Goal: Transaction & Acquisition: Purchase product/service

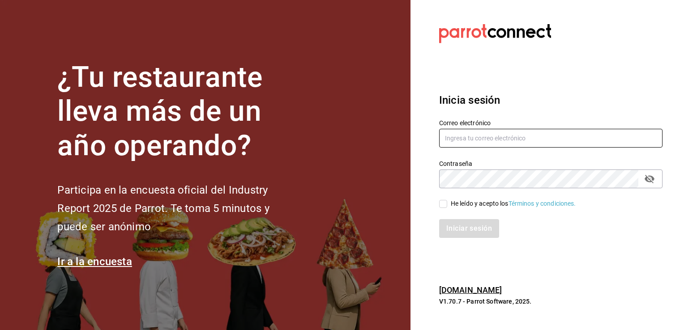
type input "[EMAIL_ADDRESS][DOMAIN_NAME]"
click at [445, 207] on input "He leído y acepto los Términos y condiciones." at bounding box center [443, 204] width 8 height 8
checkbox input "true"
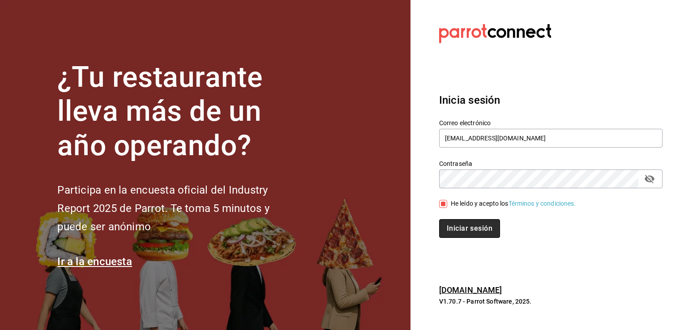
click at [454, 228] on button "Iniciar sesión" at bounding box center [469, 228] width 61 height 19
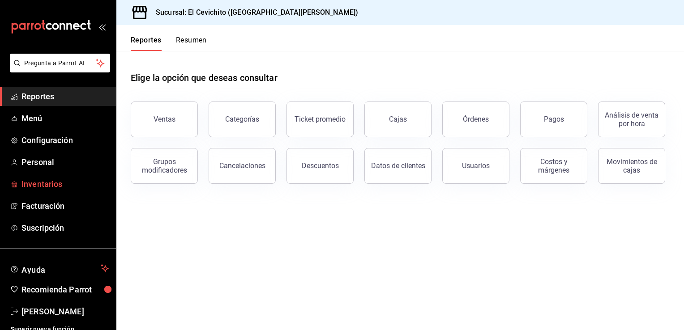
click at [79, 184] on span "Inventarios" at bounding box center [64, 184] width 87 height 12
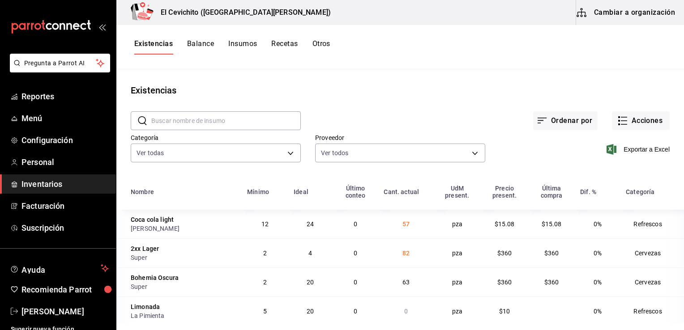
click at [452, 104] on div "Ordenar por Acciones" at bounding box center [485, 113] width 369 height 33
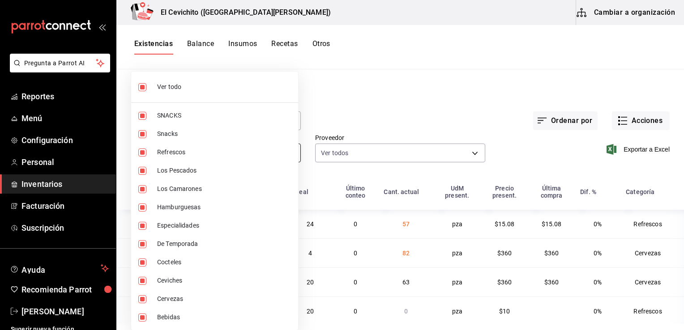
click at [286, 155] on body "Pregunta a Parrot AI Reportes Menú Configuración Personal Inventarios Facturaci…" at bounding box center [342, 162] width 684 height 324
click at [165, 89] on span "Ver todo" at bounding box center [224, 86] width 134 height 9
checkbox input "false"
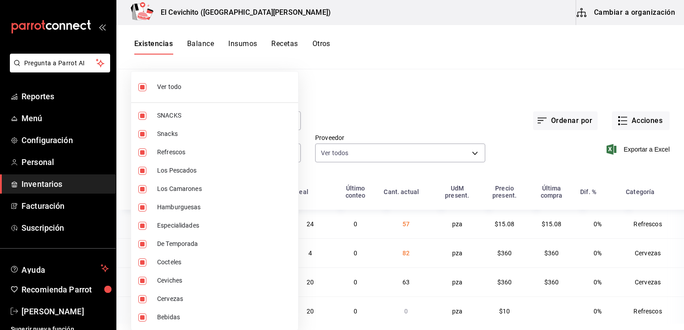
checkbox input "false"
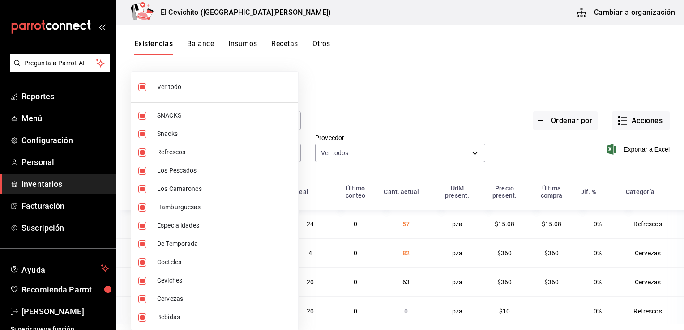
checkbox input "false"
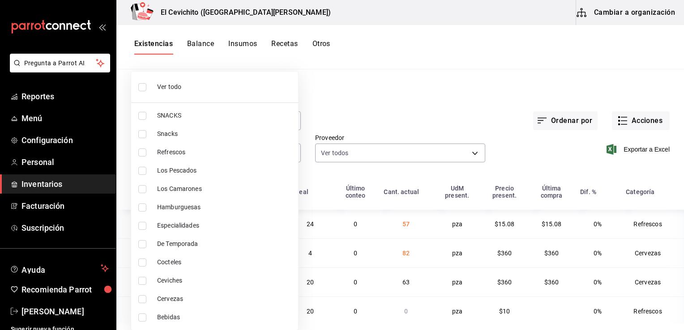
click at [142, 300] on input "checkbox" at bounding box center [142, 299] width 8 height 8
checkbox input "true"
type input "b5df17d9-e913-4c87-bce9-e7afd3e71109"
click at [142, 300] on input "checkbox" at bounding box center [142, 299] width 8 height 8
checkbox input "false"
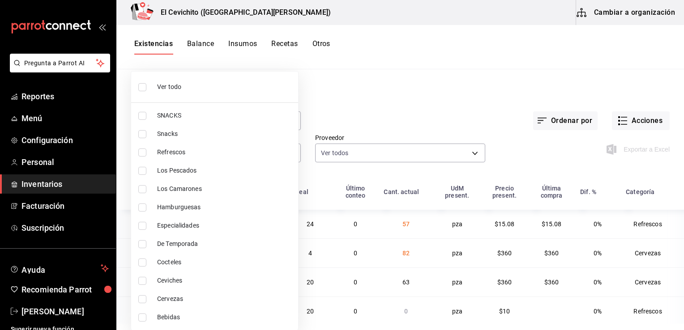
click at [142, 300] on input "checkbox" at bounding box center [142, 299] width 8 height 8
checkbox input "true"
type input "b5df17d9-e913-4c87-bce9-e7afd3e71109"
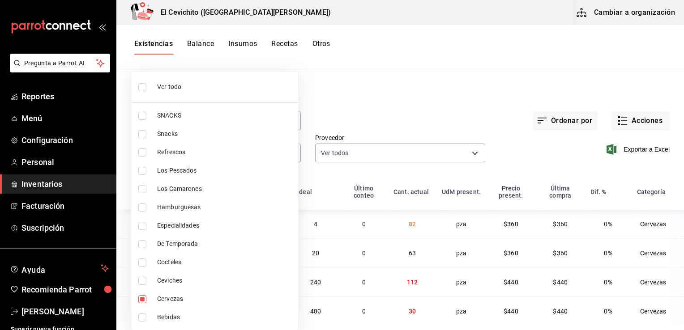
click at [410, 98] on div at bounding box center [342, 165] width 684 height 330
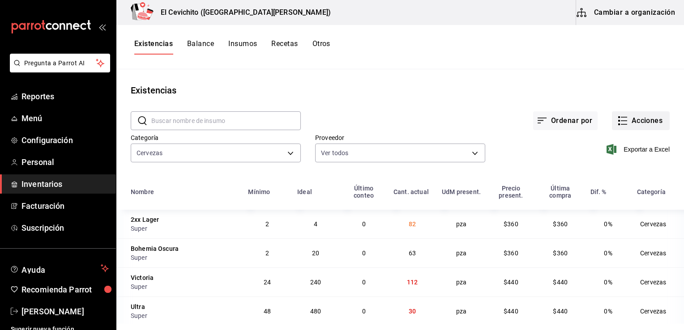
click at [621, 124] on icon "button" at bounding box center [624, 124] width 6 height 0
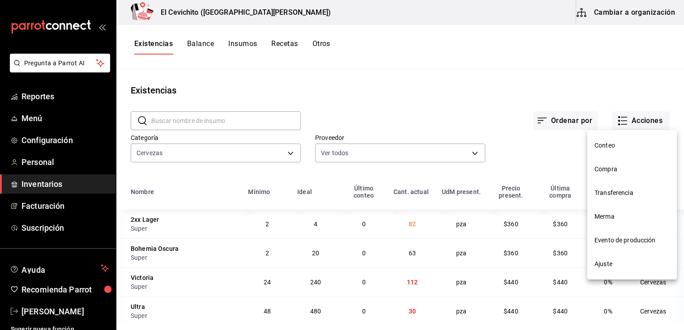
click at [609, 168] on span "Compra" at bounding box center [631, 169] width 75 height 9
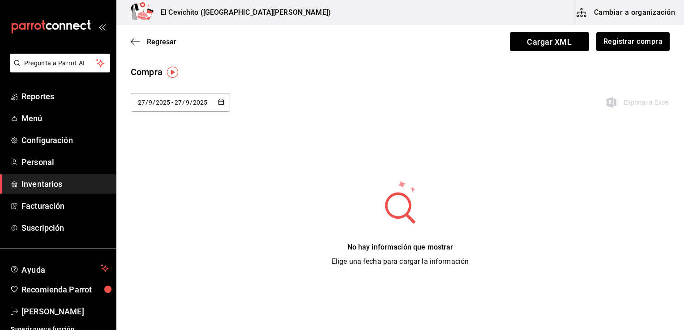
click at [225, 103] on div "[DATE] [DATE] - [DATE] [DATE]" at bounding box center [180, 102] width 99 height 19
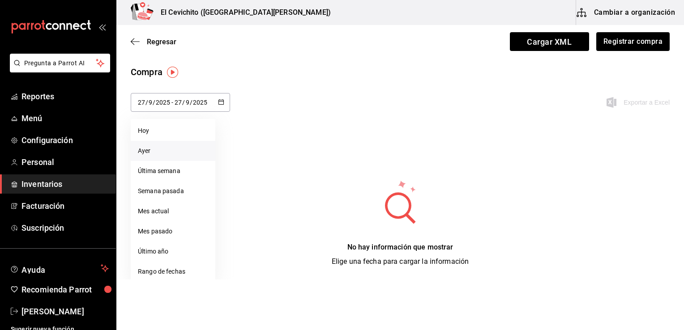
click at [158, 150] on li "Ayer" at bounding box center [173, 151] width 85 height 20
type input "[DATE]"
type input "26"
type input "[DATE]"
type input "26"
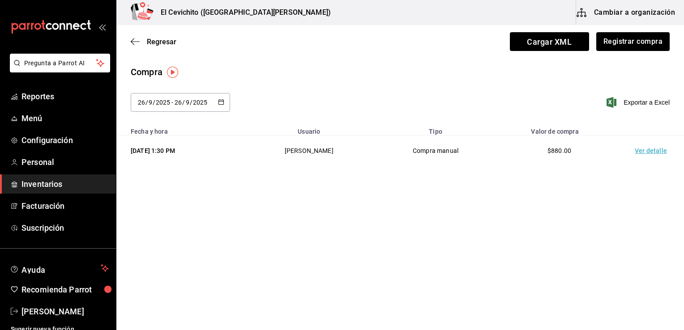
click at [218, 107] on div "[DATE] [DATE] - [DATE] [DATE]" at bounding box center [180, 102] width 99 height 19
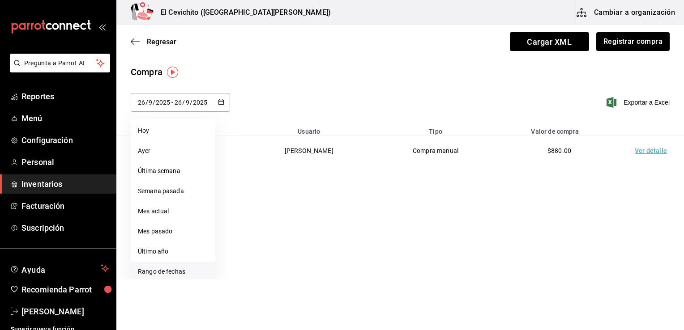
click at [173, 272] on li "Rango de fechas" at bounding box center [173, 272] width 85 height 20
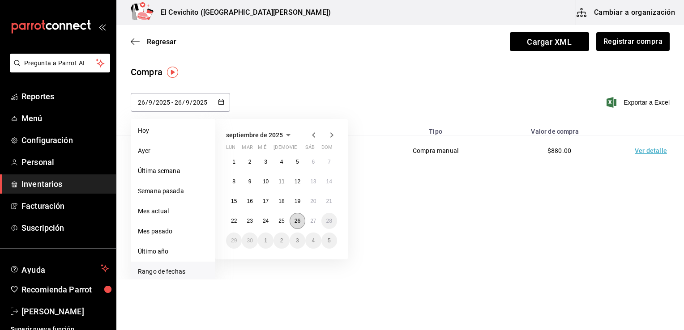
click at [295, 223] on abbr "26" at bounding box center [298, 221] width 6 height 6
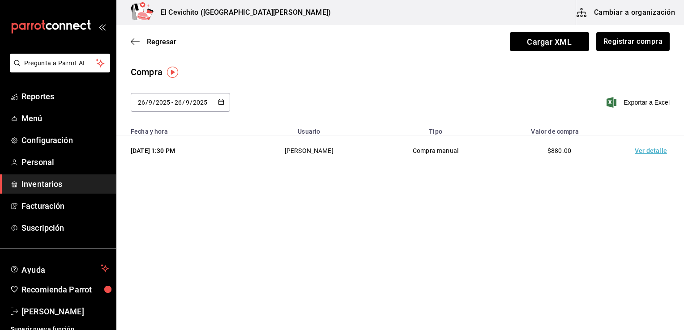
click at [650, 153] on td "Ver detalle" at bounding box center [652, 151] width 63 height 31
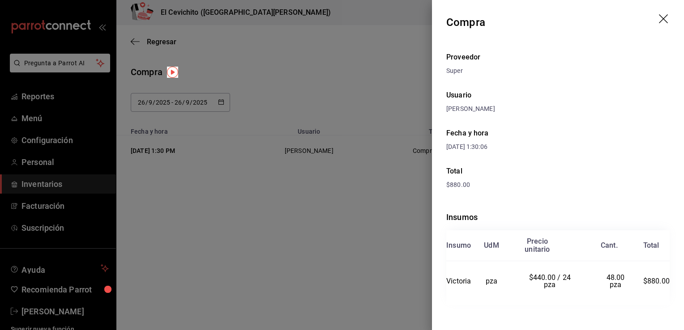
click at [659, 21] on icon "drag" at bounding box center [664, 19] width 11 height 11
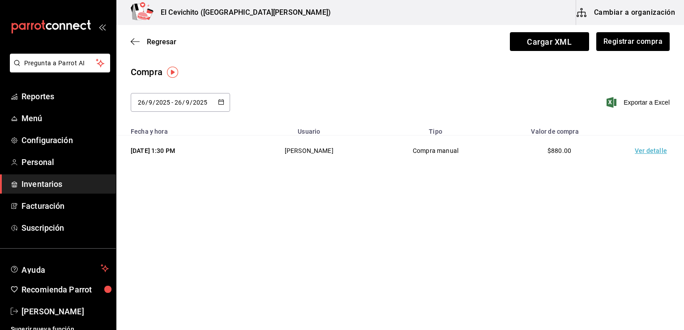
click at [220, 103] on icon "button" at bounding box center [221, 102] width 6 height 6
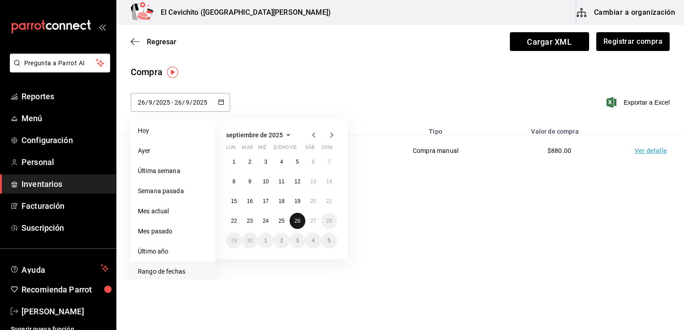
click at [295, 222] on abbr "26" at bounding box center [298, 221] width 6 height 6
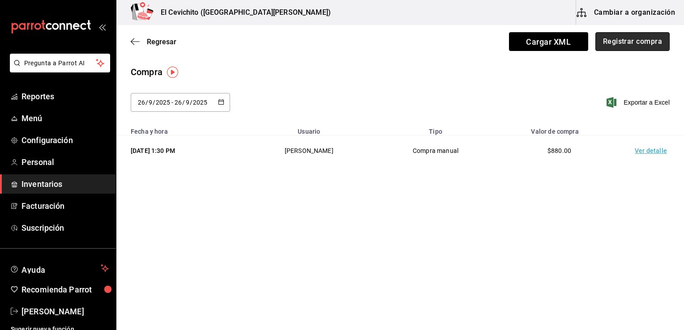
click at [631, 41] on button "Registrar compra" at bounding box center [632, 41] width 74 height 19
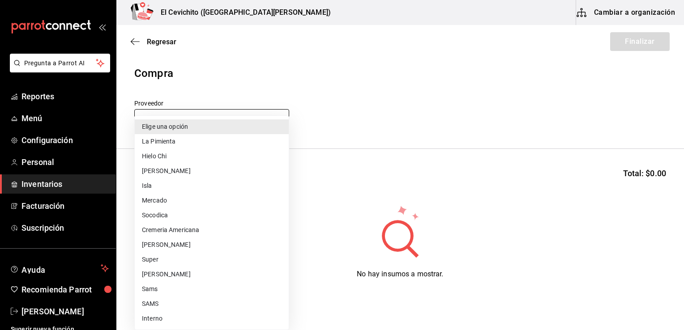
click at [279, 118] on body "Pregunta a Parrot AI Reportes Menú Configuración Personal Inventarios Facturaci…" at bounding box center [342, 140] width 684 height 280
click at [206, 261] on li "Super" at bounding box center [212, 259] width 154 height 15
type input "451ba594-5efb-4903-9578-672885dff7cb"
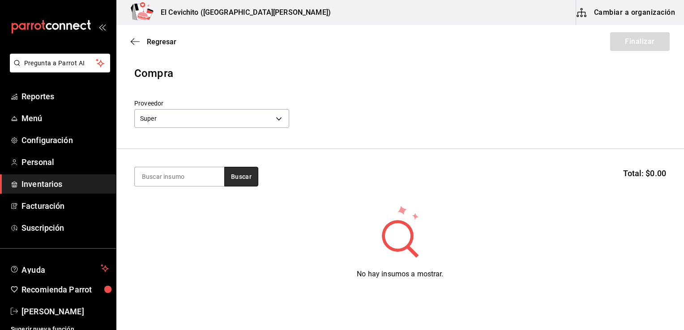
click at [244, 175] on button "Buscar" at bounding box center [241, 177] width 34 height 20
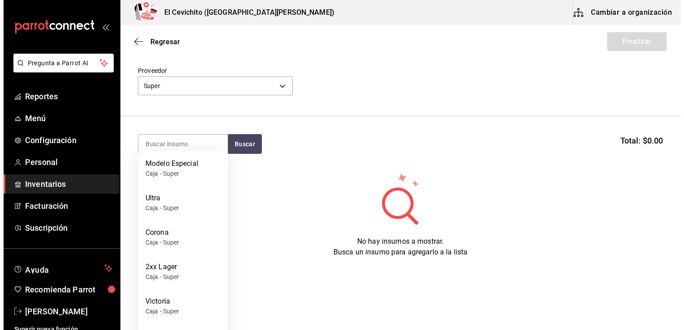
scroll to position [39, 0]
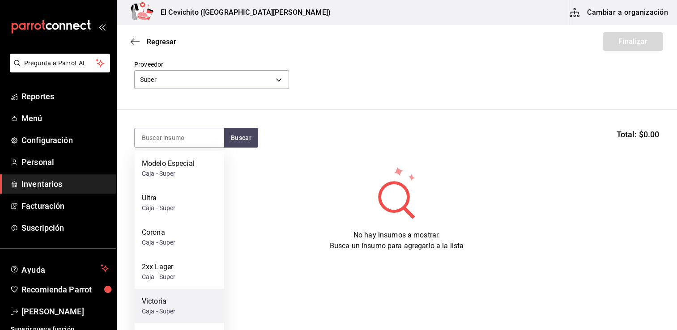
click at [161, 313] on div "Caja - Super" at bounding box center [159, 311] width 34 height 9
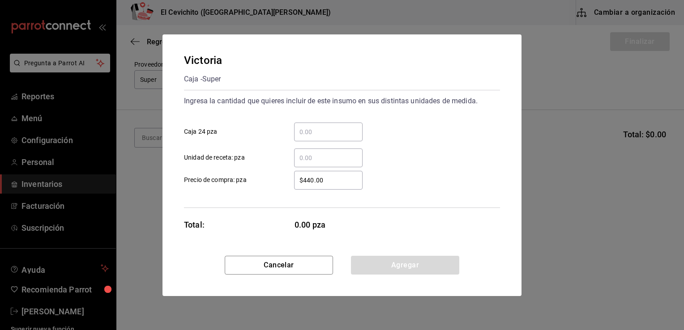
click at [161, 313] on div "Victoria Caja - Super Ingresa la cantidad que quieres incluir de este insumo en…" at bounding box center [342, 165] width 684 height 330
click at [322, 132] on input "​ Caja 24 pza" at bounding box center [328, 132] width 68 height 11
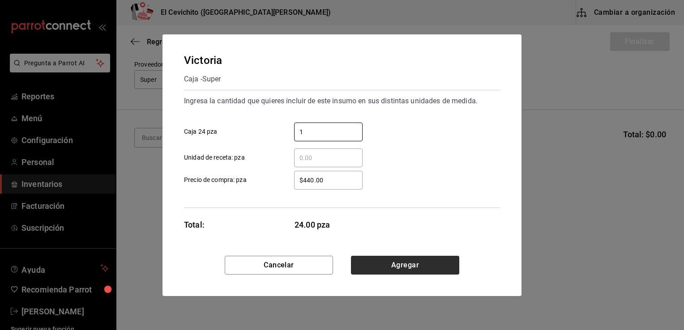
type input "1"
click at [375, 272] on button "Agregar" at bounding box center [405, 265] width 108 height 19
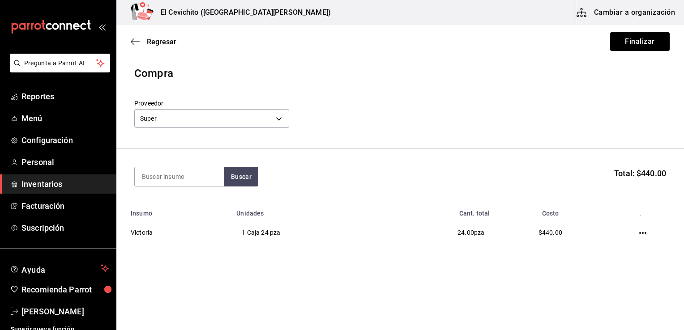
scroll to position [0, 0]
click at [250, 179] on button "Buscar" at bounding box center [241, 177] width 34 height 20
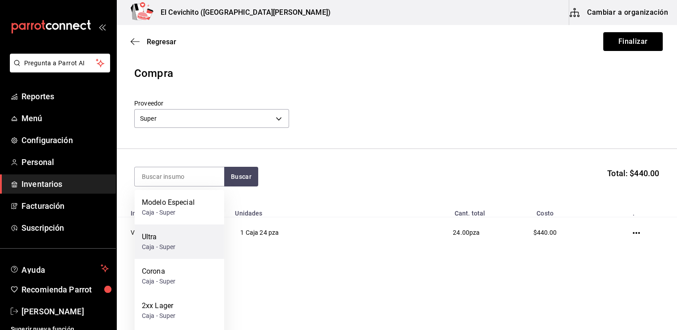
click at [185, 245] on div "Ultra Caja - Super" at bounding box center [180, 242] width 90 height 34
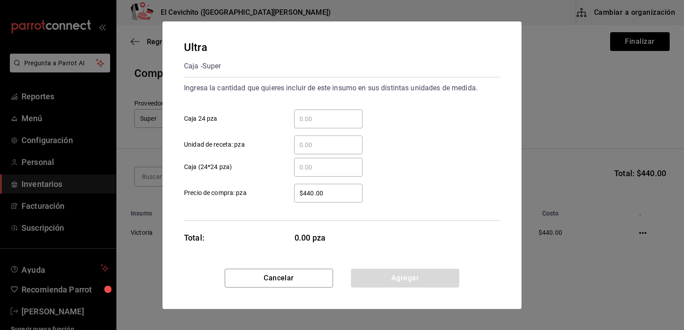
click at [308, 121] on input "​ Caja 24 pza" at bounding box center [328, 119] width 68 height 11
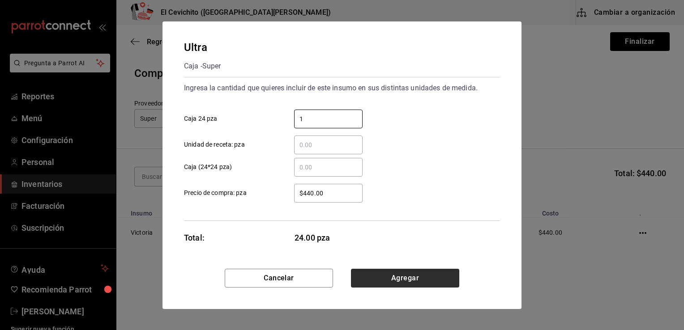
type input "1"
click at [372, 279] on button "Agregar" at bounding box center [405, 278] width 108 height 19
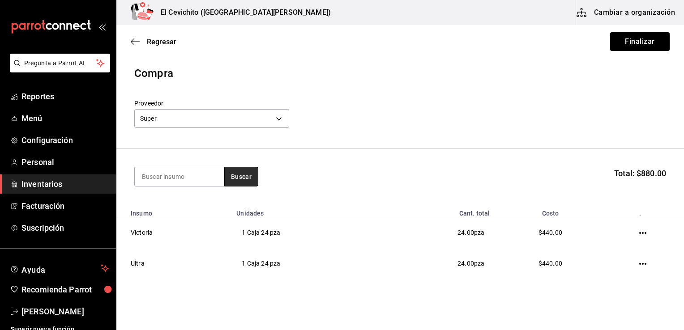
click at [236, 177] on button "Buscar" at bounding box center [241, 177] width 34 height 20
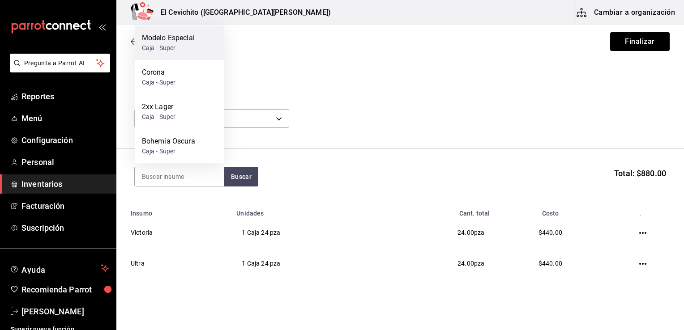
click at [194, 42] on div "Modelo Especial" at bounding box center [168, 38] width 53 height 11
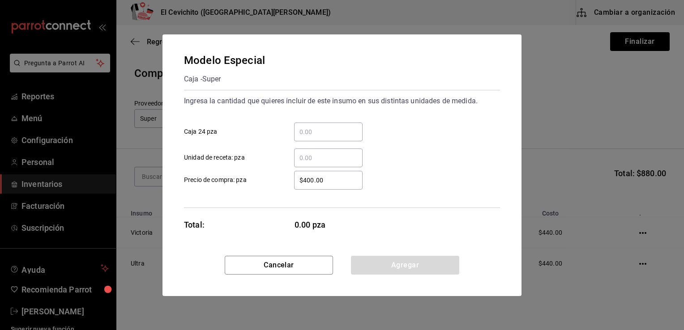
click at [306, 132] on input "​ Caja 24 pza" at bounding box center [328, 132] width 68 height 11
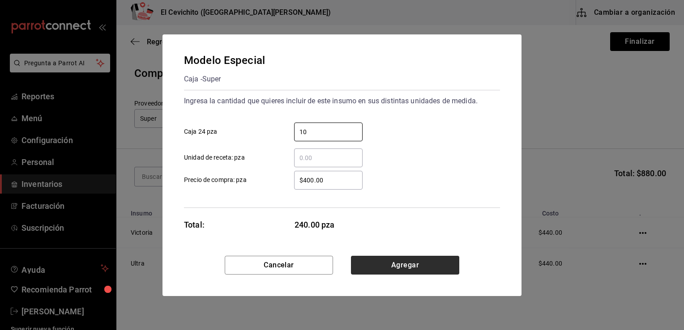
type input "10"
click at [414, 266] on button "Agregar" at bounding box center [405, 265] width 108 height 19
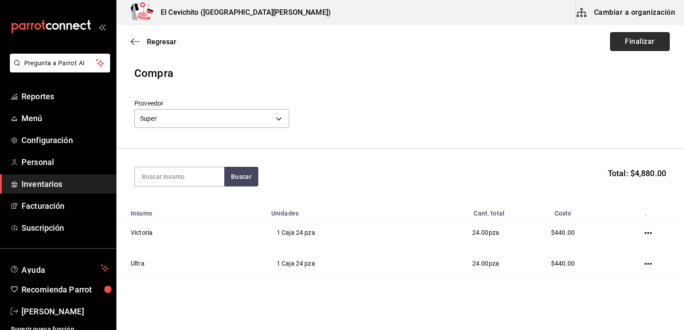
click at [633, 45] on button "Finalizar" at bounding box center [640, 41] width 60 height 19
